Goal: Task Accomplishment & Management: Use online tool/utility

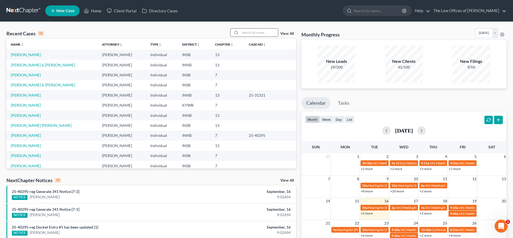
click at [240, 29] on div at bounding box center [235, 33] width 10 height 8
click at [257, 34] on input "search" at bounding box center [259, 33] width 38 height 8
type input "[PERSON_NAME]"
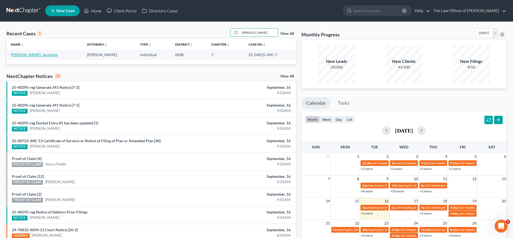
click at [19, 53] on link "[PERSON_NAME], Jermicka" at bounding box center [34, 54] width 47 height 5
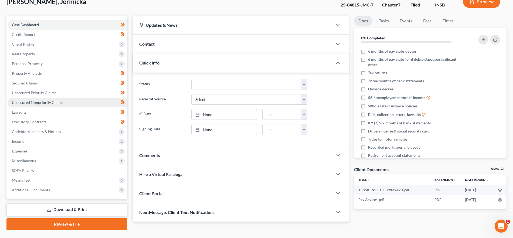
scroll to position [49, 0]
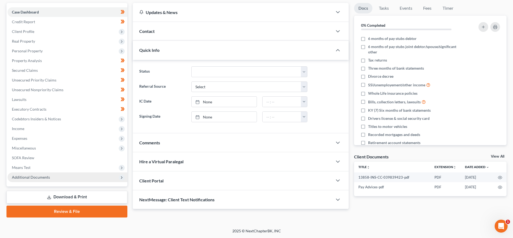
click at [40, 177] on span "Additional Documents" at bounding box center [31, 177] width 38 height 5
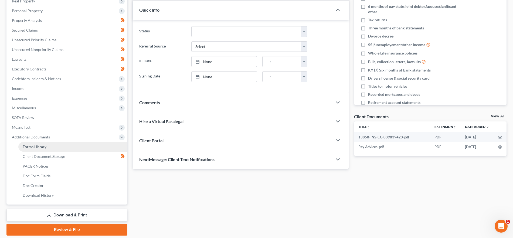
scroll to position [107, 0]
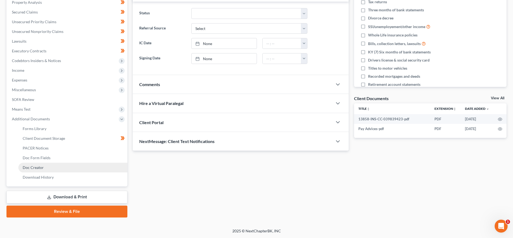
click at [42, 172] on link "Doc Creator" at bounding box center [72, 168] width 109 height 10
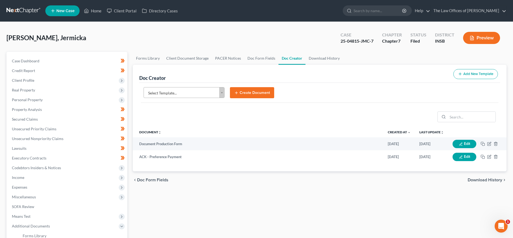
click at [206, 93] on body "Home New Case Client Portal Directory Cases The Law Offices of [PERSON_NAME] [P…" at bounding box center [256, 172] width 513 height 345
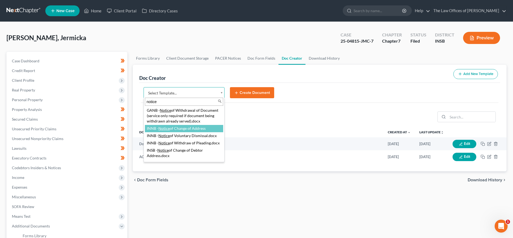
type input "notice"
select select "114646"
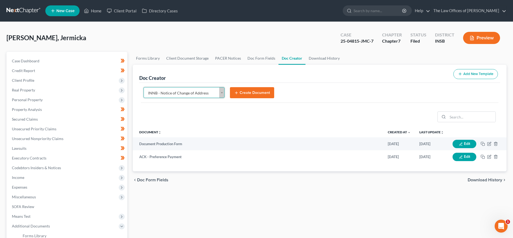
click at [205, 91] on body "Home New Case Client Portal Directory Cases The Law Offices of [PERSON_NAME] [P…" at bounding box center [256, 172] width 513 height 345
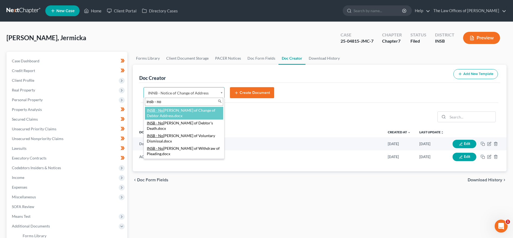
type input "insb - no"
select select "115079"
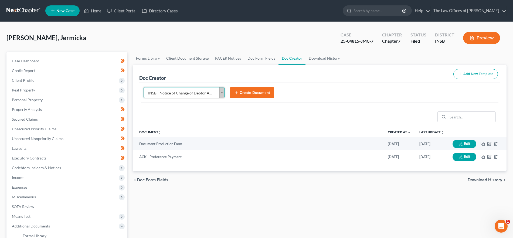
click at [249, 94] on button "Create Document" at bounding box center [252, 92] width 44 height 11
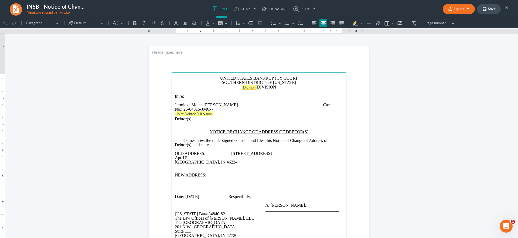
click at [251, 86] on span "Division" at bounding box center [249, 87] width 12 height 4
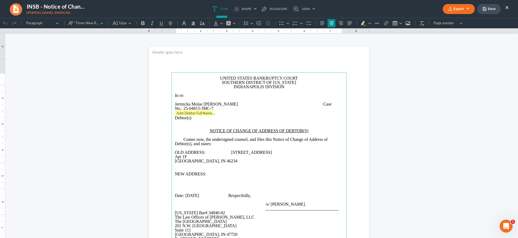
click at [311, 103] on span "Case No.:" at bounding box center [253, 106] width 157 height 9
click at [217, 111] on p "Joint Debtor Full Name ," at bounding box center [259, 113] width 168 height 5
click at [239, 104] on span "Rich Text Editor, page-0-main" at bounding box center [261, 104] width 45 height 5
click at [231, 150] on p "OLD ADDRESS: [STREET_ADDRESS]" at bounding box center [259, 156] width 168 height 13
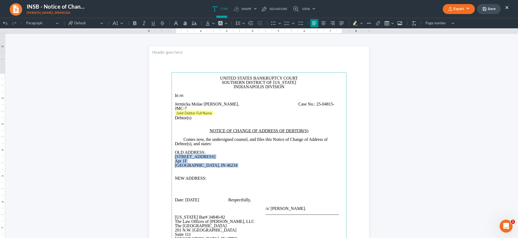
drag, startPoint x: 214, startPoint y: 161, endPoint x: 259, endPoint y: 85, distance: 87.5
click at [175, 155] on p "[STREET_ADDRESS]" at bounding box center [259, 161] width 168 height 13
click at [251, 23] on icon "Editor toolbar" at bounding box center [251, 23] width 5 height 4
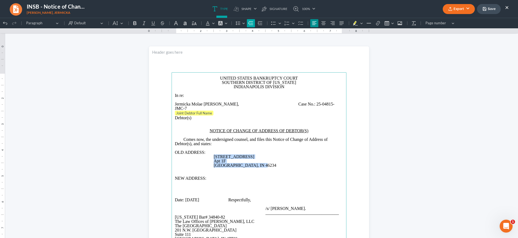
click at [251, 23] on icon "Editor toolbar" at bounding box center [251, 23] width 5 height 4
click at [261, 22] on icon "Editor toolbar" at bounding box center [259, 23] width 5 height 5
click at [251, 23] on icon "Editor toolbar" at bounding box center [250, 23] width 5 height 5
click at [258, 23] on icon "Editor toolbar" at bounding box center [260, 23] width 5 height 4
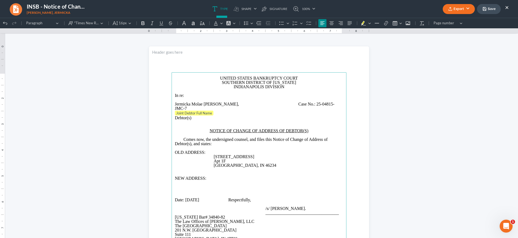
click at [204, 176] on p "NEW ADDRESS:" at bounding box center [259, 178] width 168 height 4
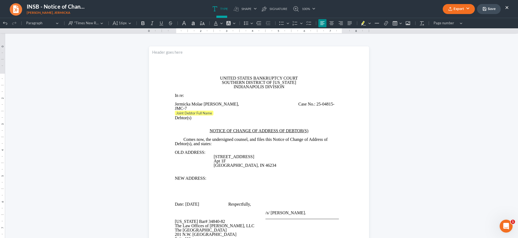
drag, startPoint x: 206, startPoint y: 180, endPoint x: 216, endPoint y: 180, distance: 10.5
click at [206, 181] on p "Rich Text Editor, page-0-main" at bounding box center [259, 183] width 168 height 4
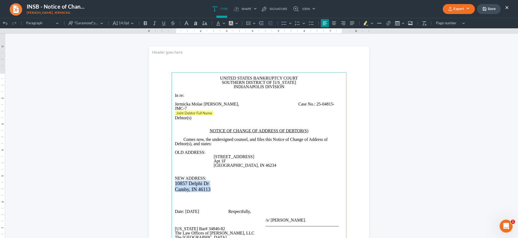
drag, startPoint x: 211, startPoint y: 184, endPoint x: 167, endPoint y: 179, distance: 44.0
click at [167, 179] on section "UNITED STATES BANKRUPTCY COURT SOUTHERN DISTRICT OF [US_STATE] INDIANAPOLIS DIV…" at bounding box center [259, 188] width 220 height 285
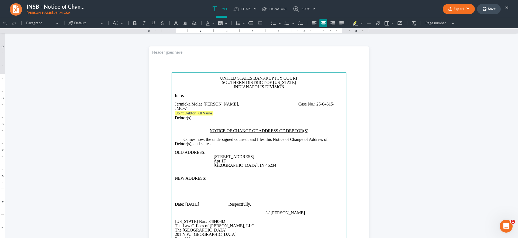
click at [200, 185] on p "Rich Text Editor, page-0-main" at bounding box center [259, 187] width 168 height 4
click at [187, 181] on p "Rich Text Editor, page-0-main" at bounding box center [259, 183] width 168 height 4
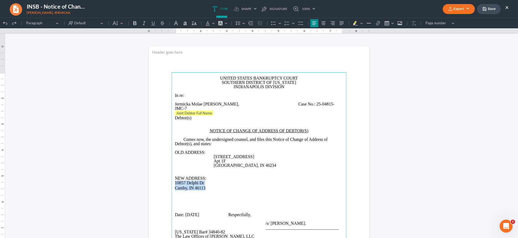
drag, startPoint x: 210, startPoint y: 184, endPoint x: 171, endPoint y: 178, distance: 39.6
click at [172, 178] on main "UNITED STATES BANKRUPTCY COURT SOUTHERN DISTRICT OF [US_STATE] INDIANAPOLIS DIV…" at bounding box center [259, 188] width 175 height 233
click at [250, 22] on icon "Editor toolbar" at bounding box center [250, 23] width 5 height 5
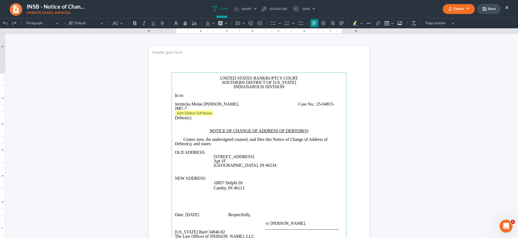
click at [198, 204] on p "Rich Text Editor, page-0-main" at bounding box center [259, 206] width 168 height 4
drag, startPoint x: 176, startPoint y: 198, endPoint x: 187, endPoint y: 202, distance: 12.1
click at [176, 200] on p "Rich Text Editor, page-0-main" at bounding box center [259, 202] width 168 height 4
click at [180, 200] on p "Rich Text Editor, page-0-main" at bounding box center [259, 202] width 168 height 4
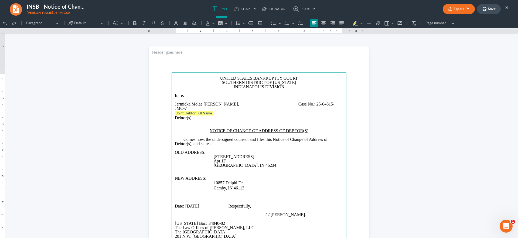
click at [302, 159] on p "[STREET_ADDRESS]" at bounding box center [279, 161] width 130 height 13
click at [254, 128] on u "NOTICE OF CHANGE OF ADDRESS OF DEBTOR(S)" at bounding box center [259, 130] width 99 height 5
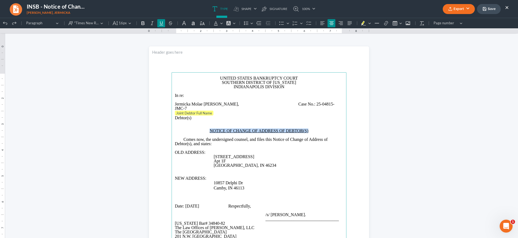
drag, startPoint x: 310, startPoint y: 125, endPoint x: 207, endPoint y: 125, distance: 103.6
click at [207, 129] on p "NOTICE OF CHANGE OF ADDRESS OF DEBTOR(S)" at bounding box center [259, 131] width 168 height 4
click at [470, 113] on html "1.00 10.00 0 1 1 2 2 3 3 4 4 5 5 6 6 7 7 8 8 9 9 10 10 11 11 Undo (Ctrl+Z) Undo…" at bounding box center [259, 181] width 518 height 327
click at [460, 7] on button "Export" at bounding box center [459, 9] width 32 height 10
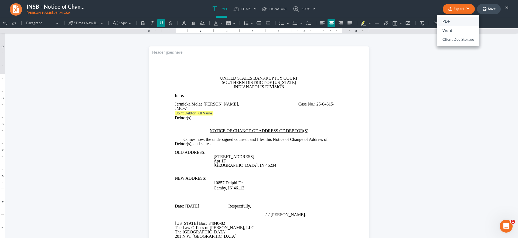
click at [460, 22] on link "PDF" at bounding box center [458, 21] width 42 height 9
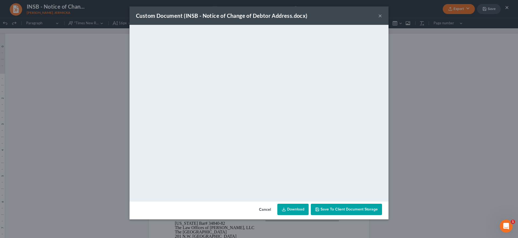
click at [341, 208] on span "Save to Client Document Storage" at bounding box center [349, 209] width 57 height 5
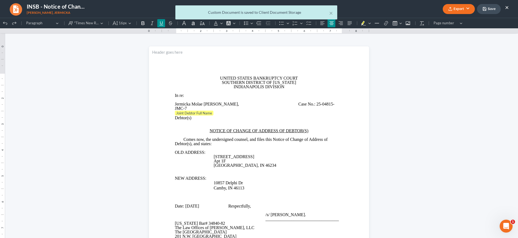
click at [488, 8] on div "× Custom Document is saved to Client Document Storage" at bounding box center [256, 13] width 518 height 17
click at [331, 13] on button "×" at bounding box center [331, 13] width 4 height 6
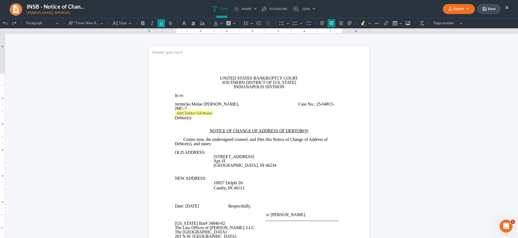
click at [490, 7] on button "Save" at bounding box center [489, 9] width 24 height 10
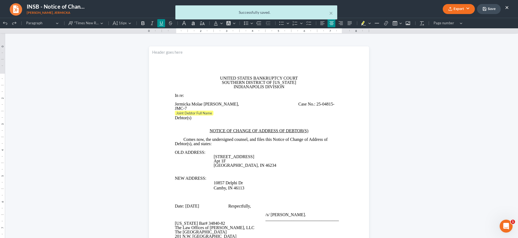
click at [506, 6] on div "× Successfully saved." at bounding box center [256, 13] width 518 height 17
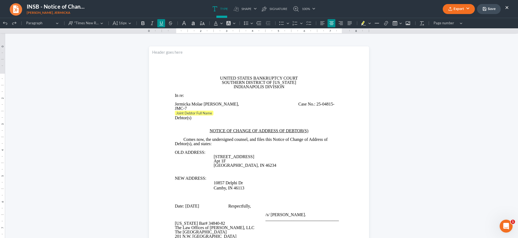
click at [506, 7] on button "×" at bounding box center [507, 7] width 4 height 6
